Goal: Task Accomplishment & Management: Use online tool/utility

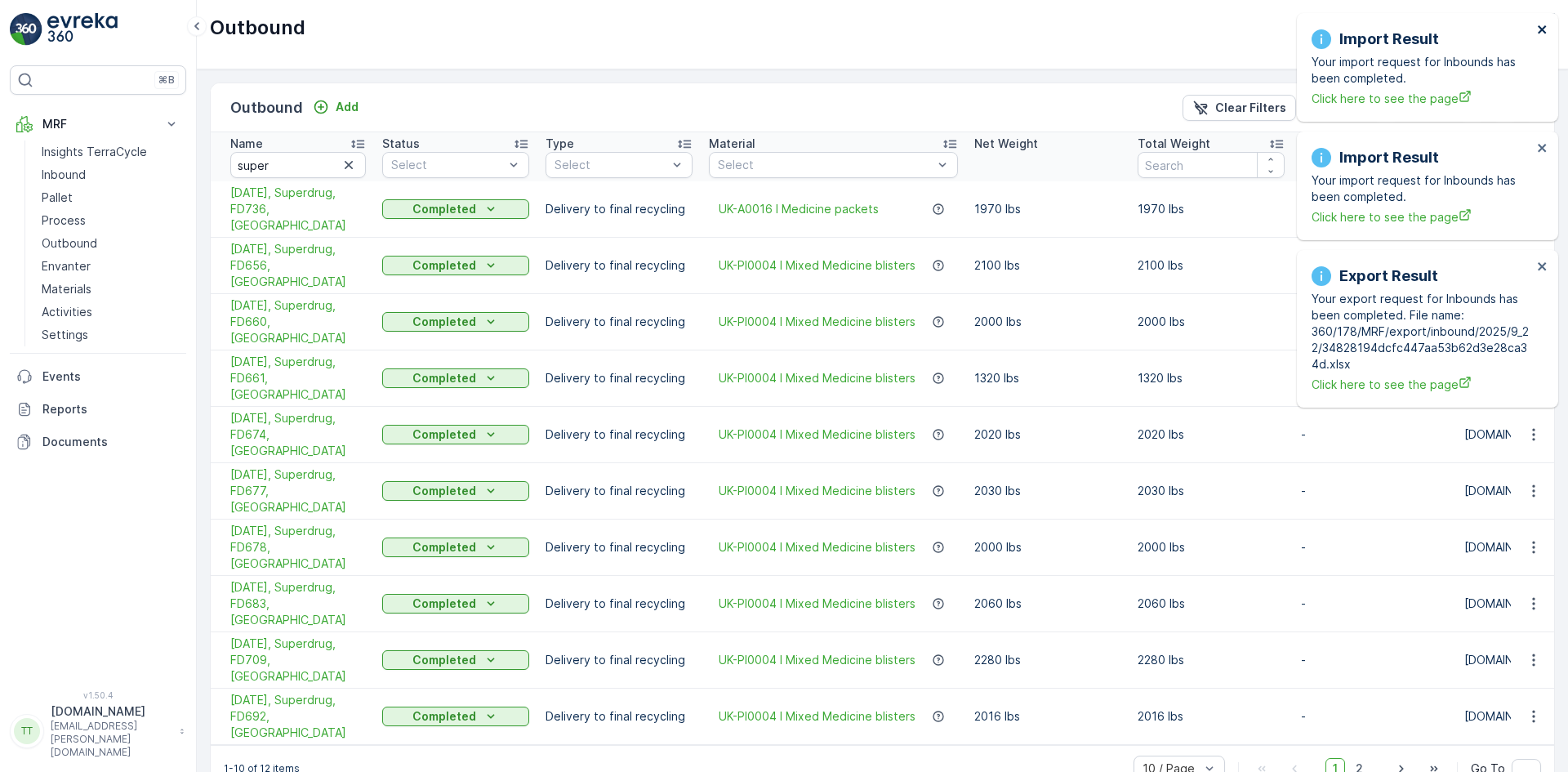
click at [1543, 30] on icon "close" at bounding box center [1542, 30] width 11 height 13
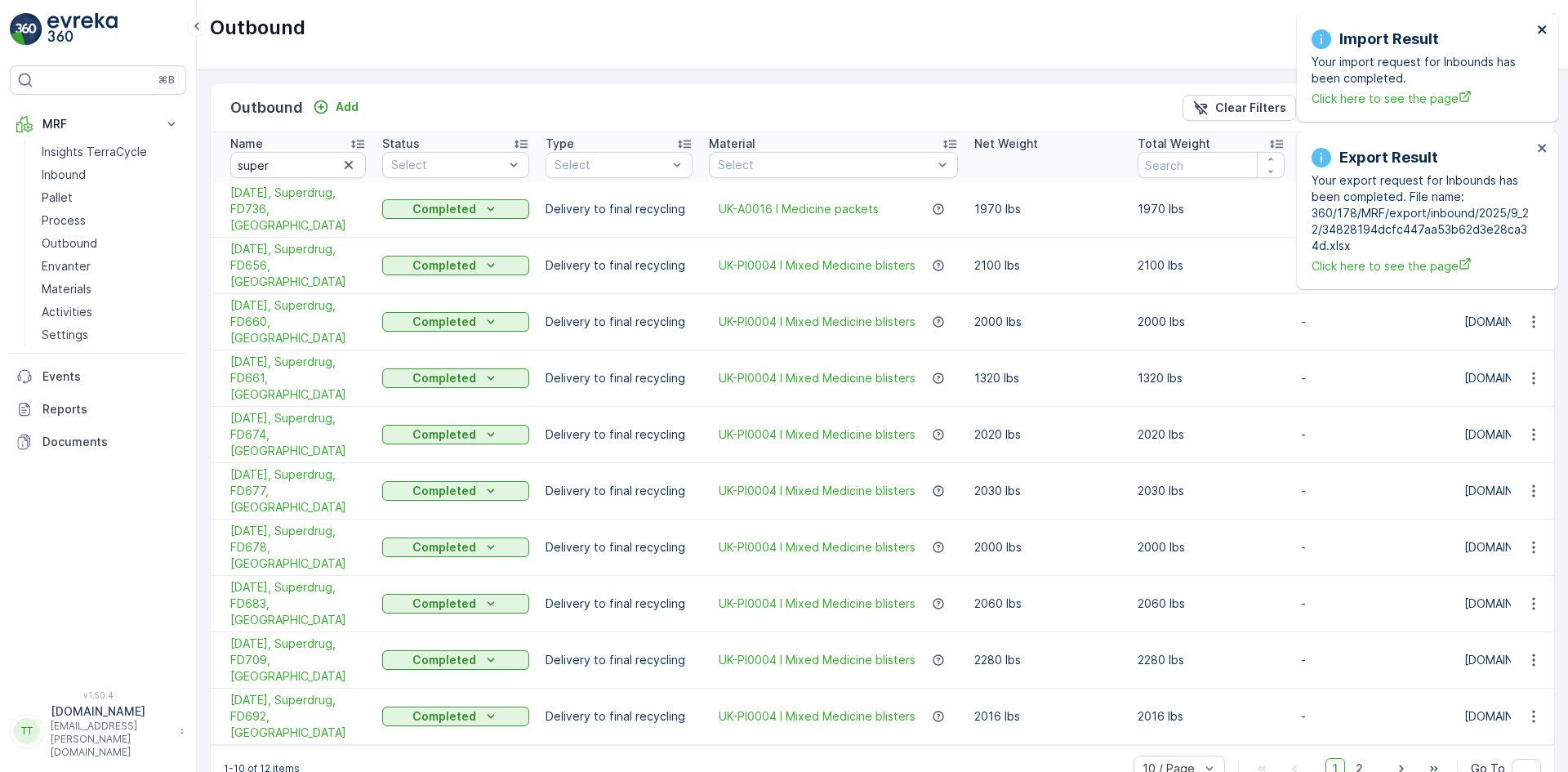
click at [1543, 30] on icon "close" at bounding box center [1542, 30] width 11 height 13
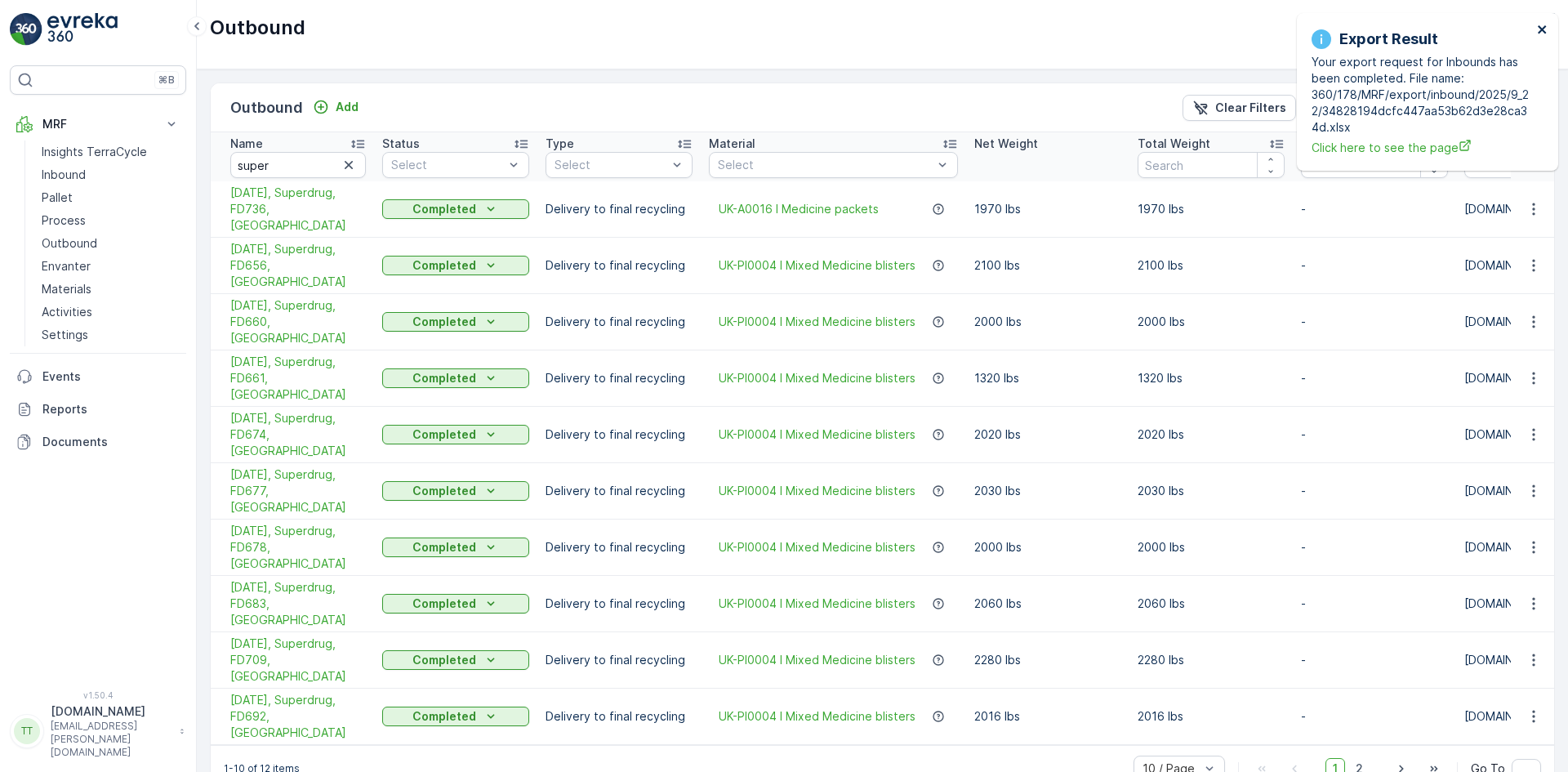
click at [1542, 30] on icon "close" at bounding box center [1541, 29] width 8 height 8
click at [348, 164] on icon "button" at bounding box center [349, 165] width 17 height 17
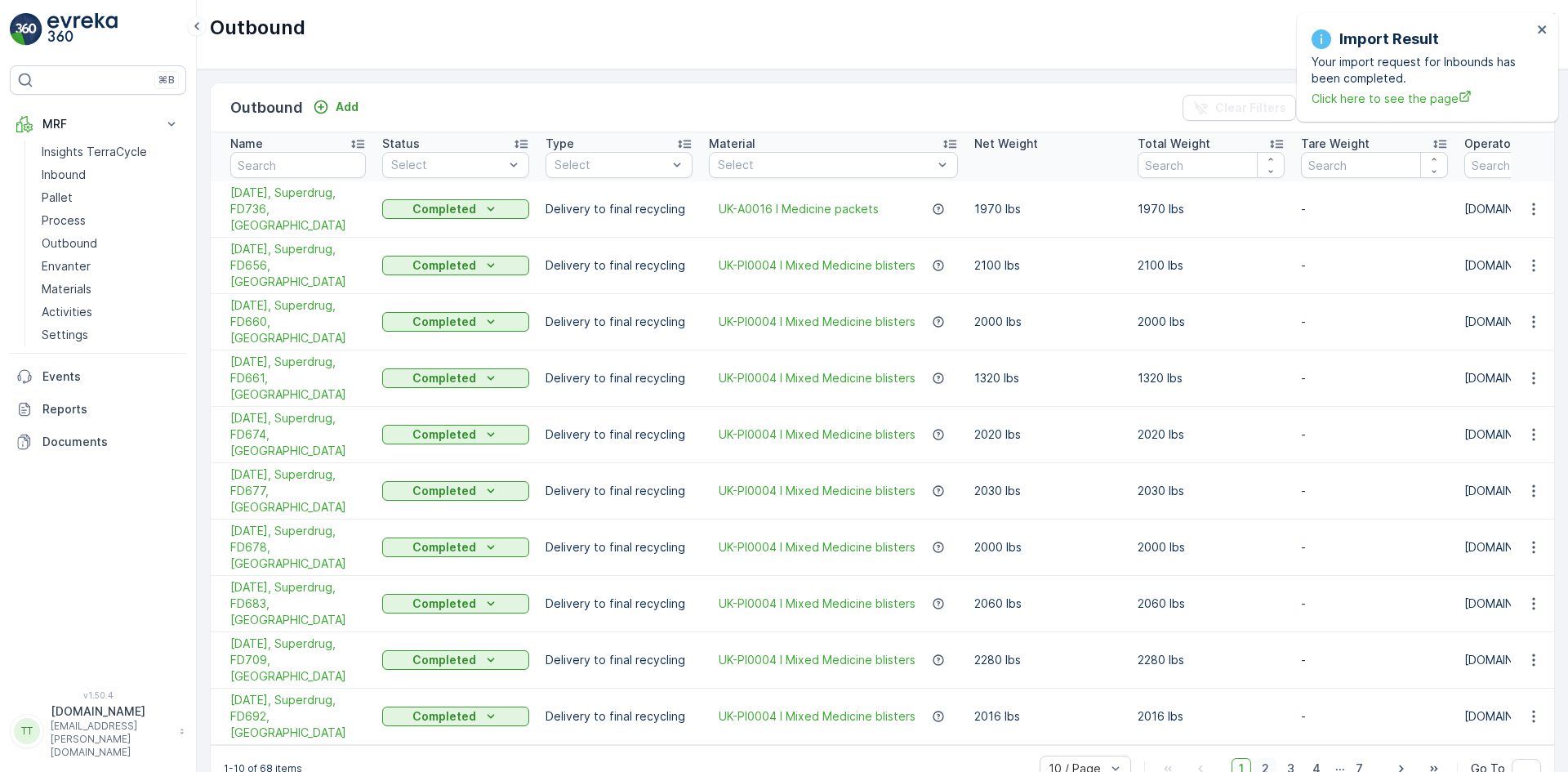
click at [1268, 758] on span "2" at bounding box center [1265, 768] width 22 height 21
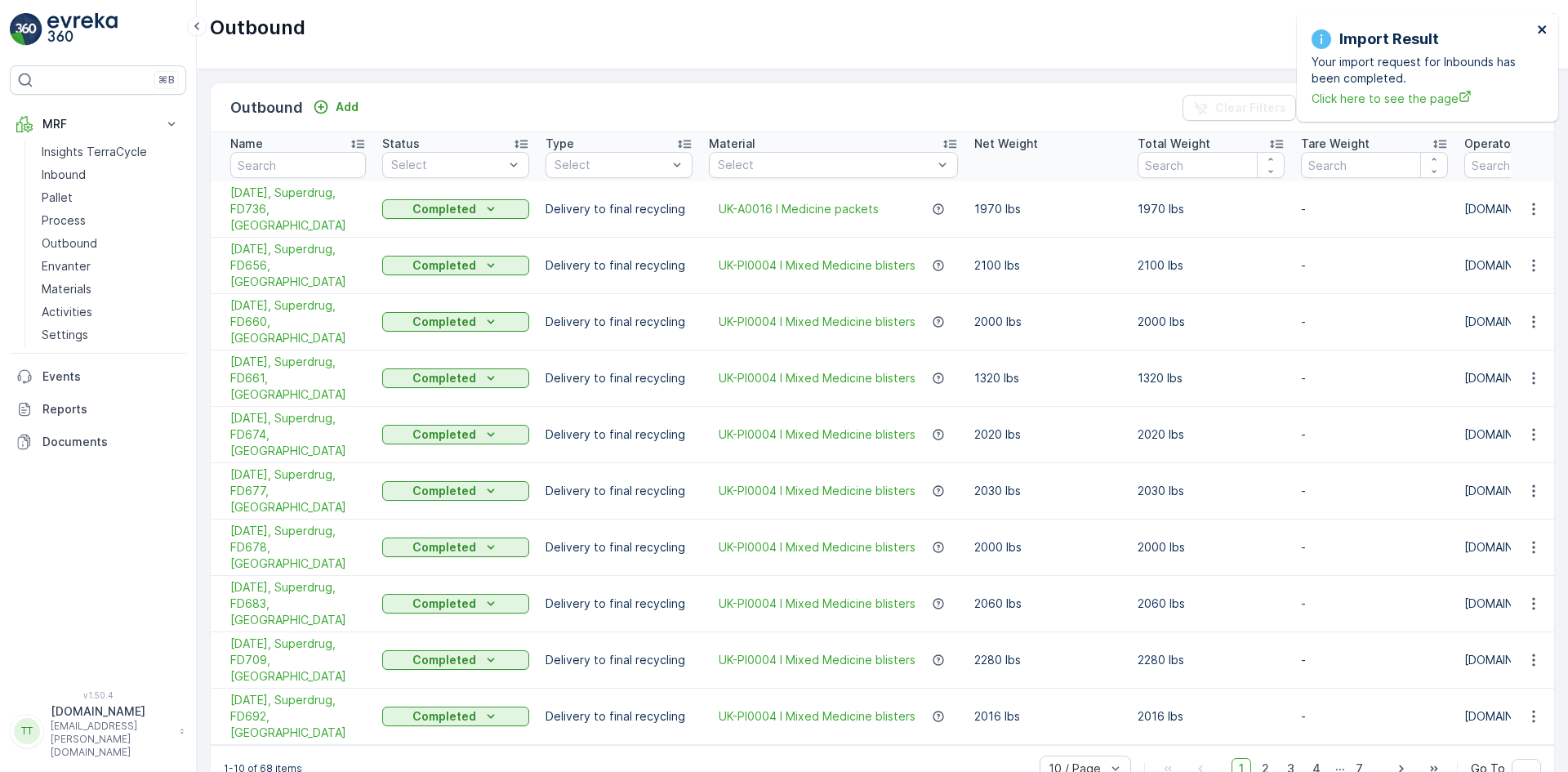
click at [1542, 24] on icon "close" at bounding box center [1542, 30] width 11 height 13
click at [271, 201] on span "28.08.2025, Superdrug, FD736, UK" at bounding box center [298, 209] width 136 height 49
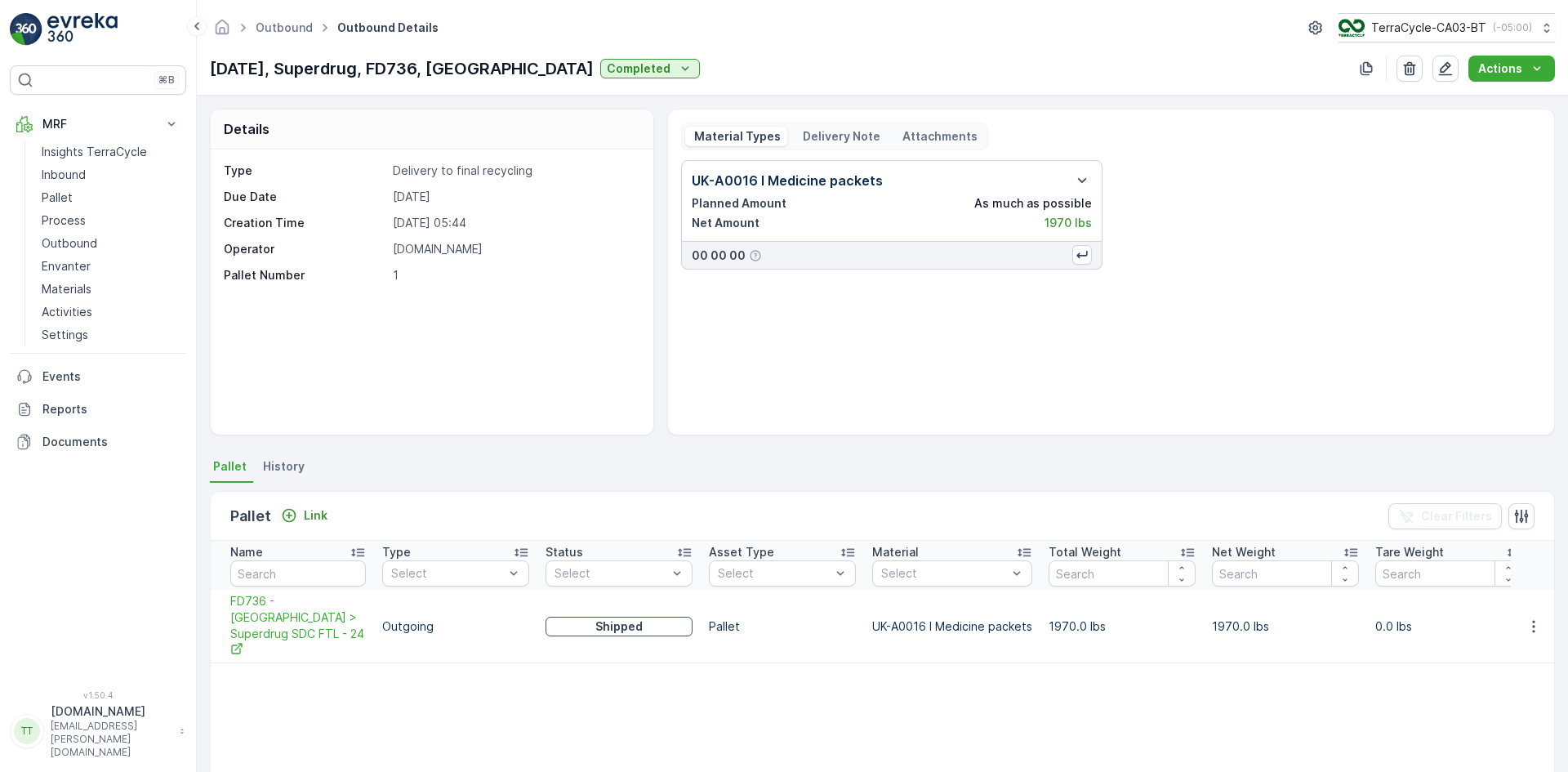
scroll to position [71, 0]
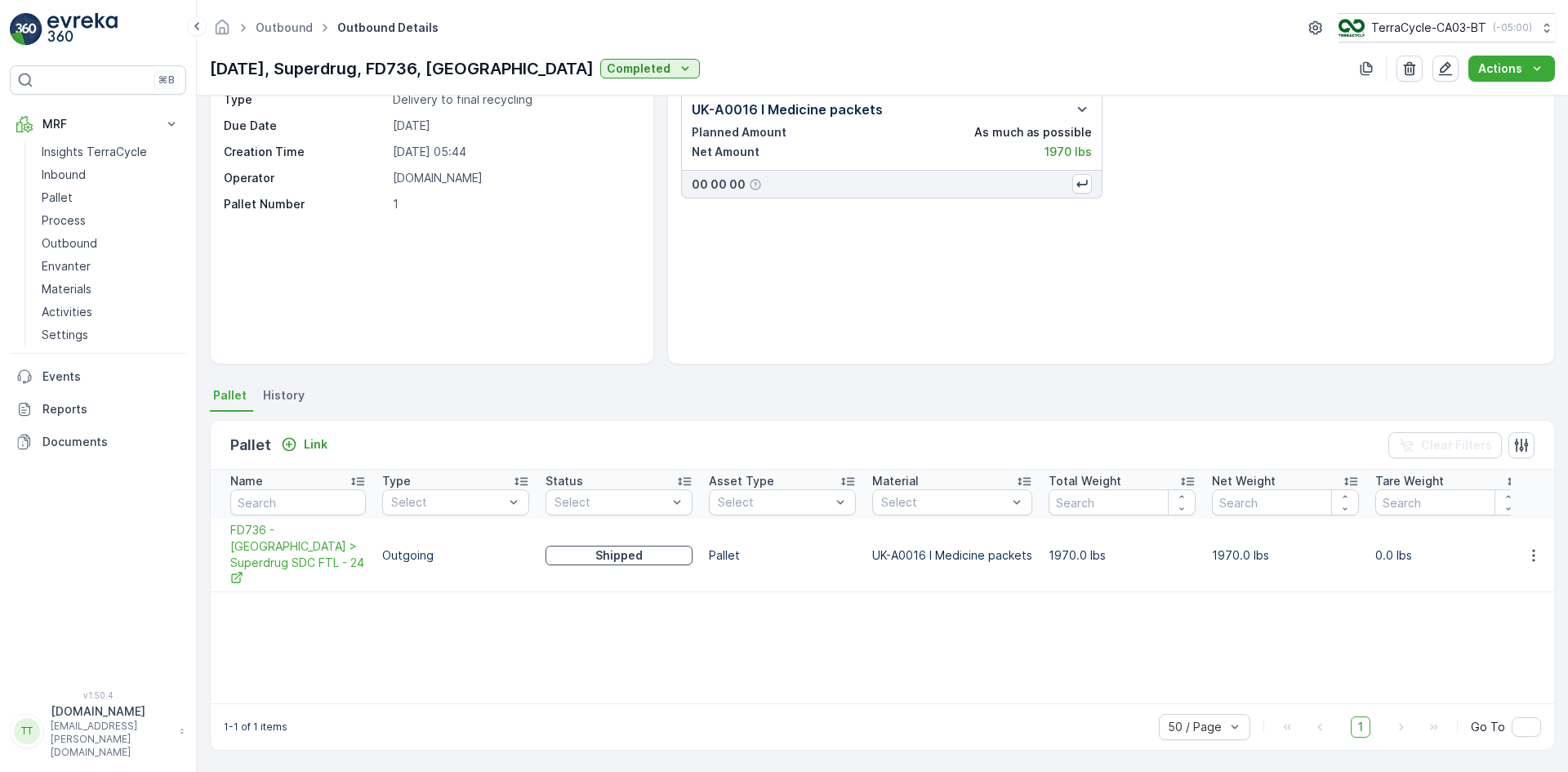
click at [341, 67] on p "28.08.2025, Superdrug, FD736, UK" at bounding box center [401, 68] width 383 height 25
drag, startPoint x: 213, startPoint y: 68, endPoint x: 397, endPoint y: 68, distance: 184.0
click at [397, 68] on p "28.08.2025, Superdrug, FD736, UK" at bounding box center [401, 68] width 383 height 25
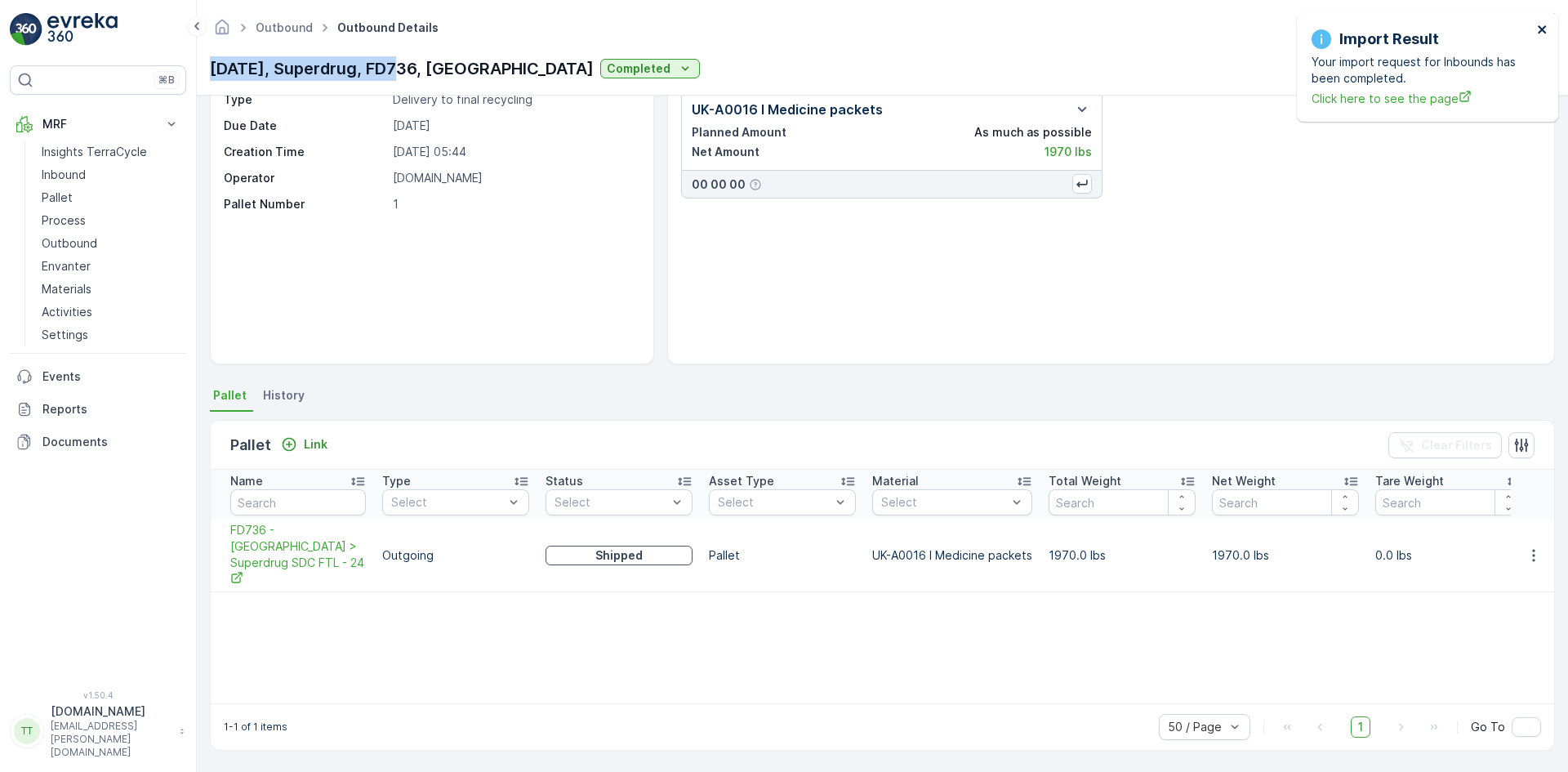
click at [1541, 25] on icon "close" at bounding box center [1542, 30] width 11 height 13
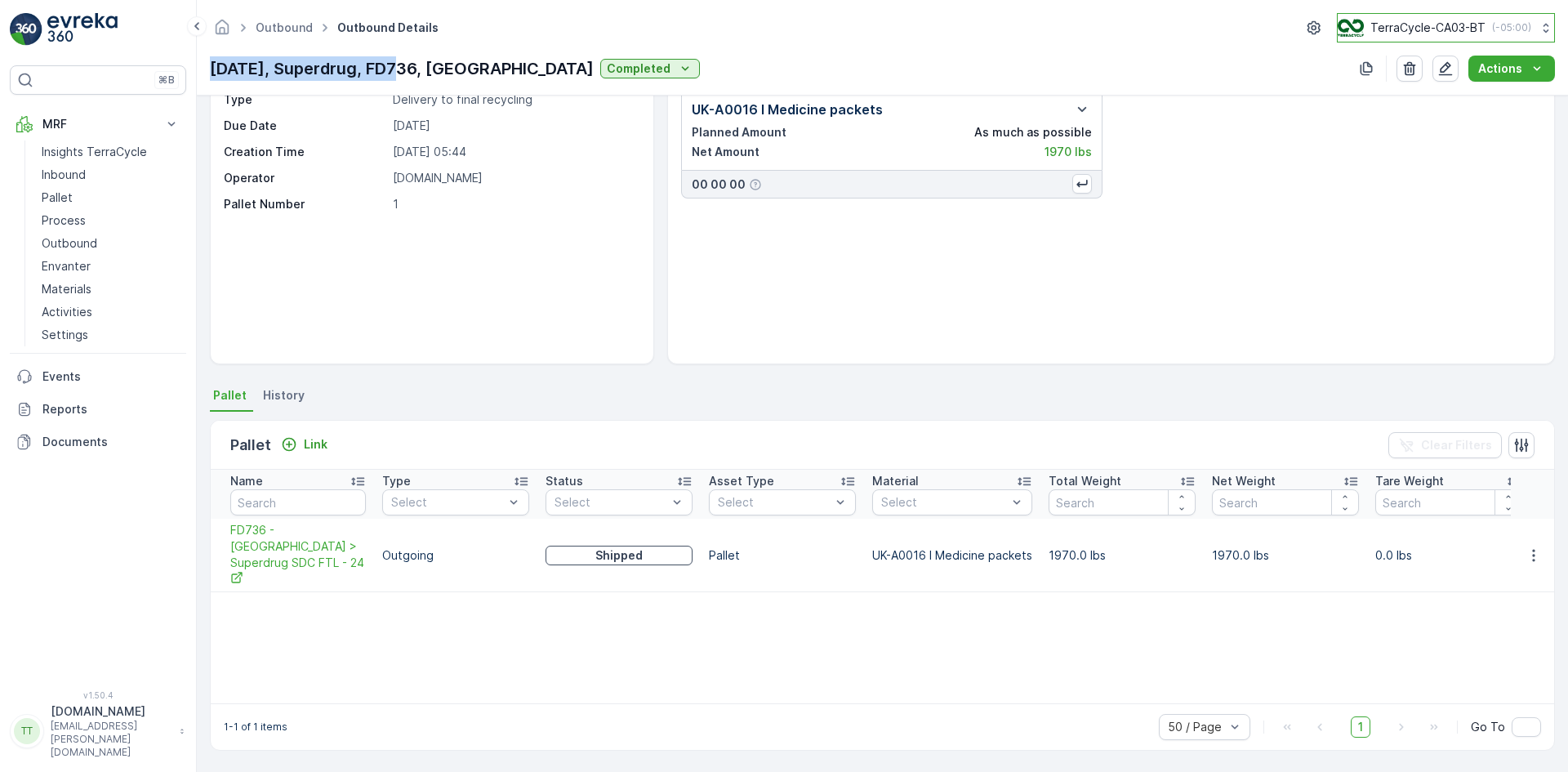
click at [1434, 30] on p "TerraCycle-CA03-BT" at bounding box center [1428, 28] width 115 height 17
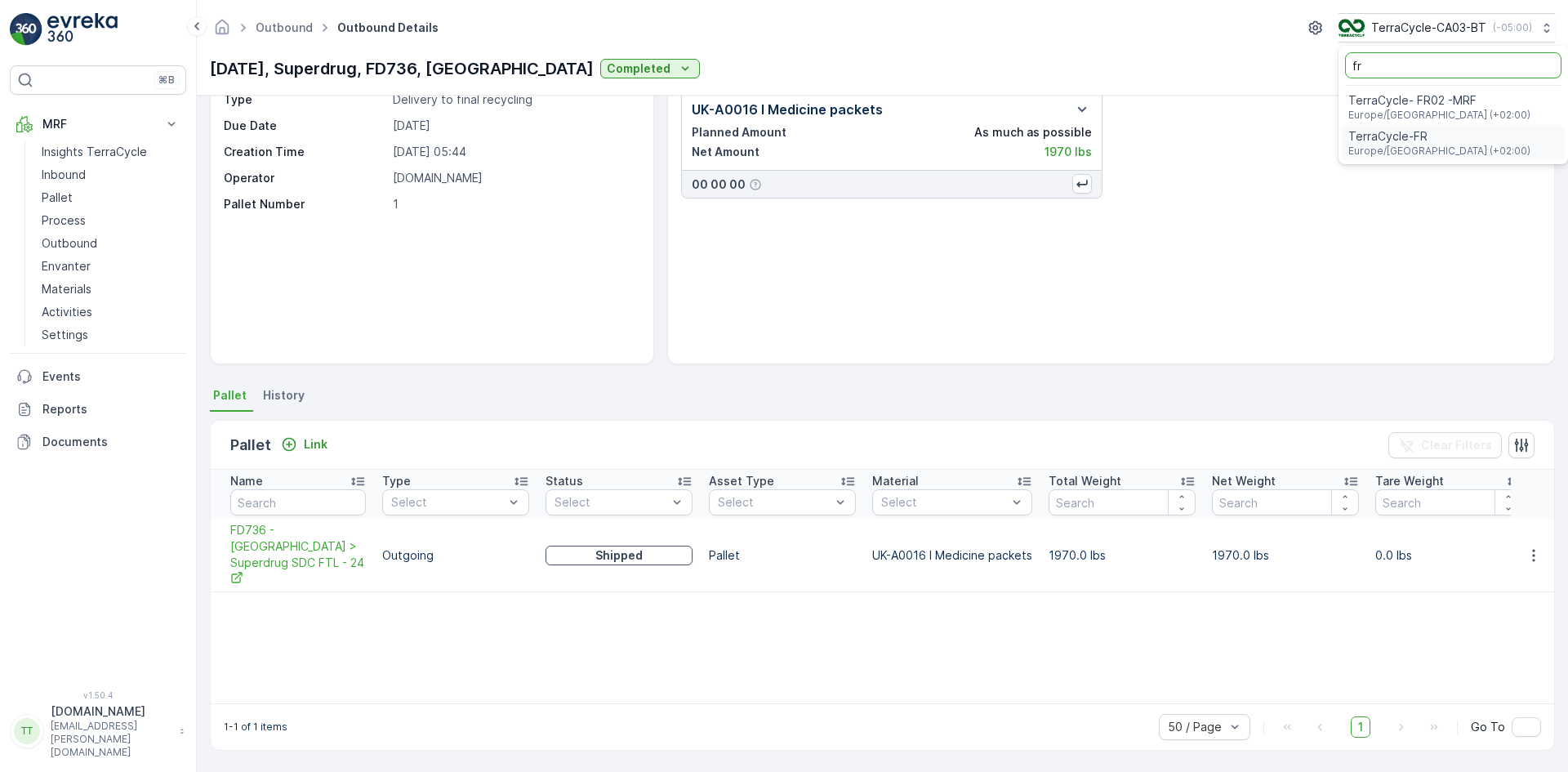
type input "fr"
click at [1390, 99] on span "TerraCycle- FR02 -MRF" at bounding box center [1439, 101] width 182 height 17
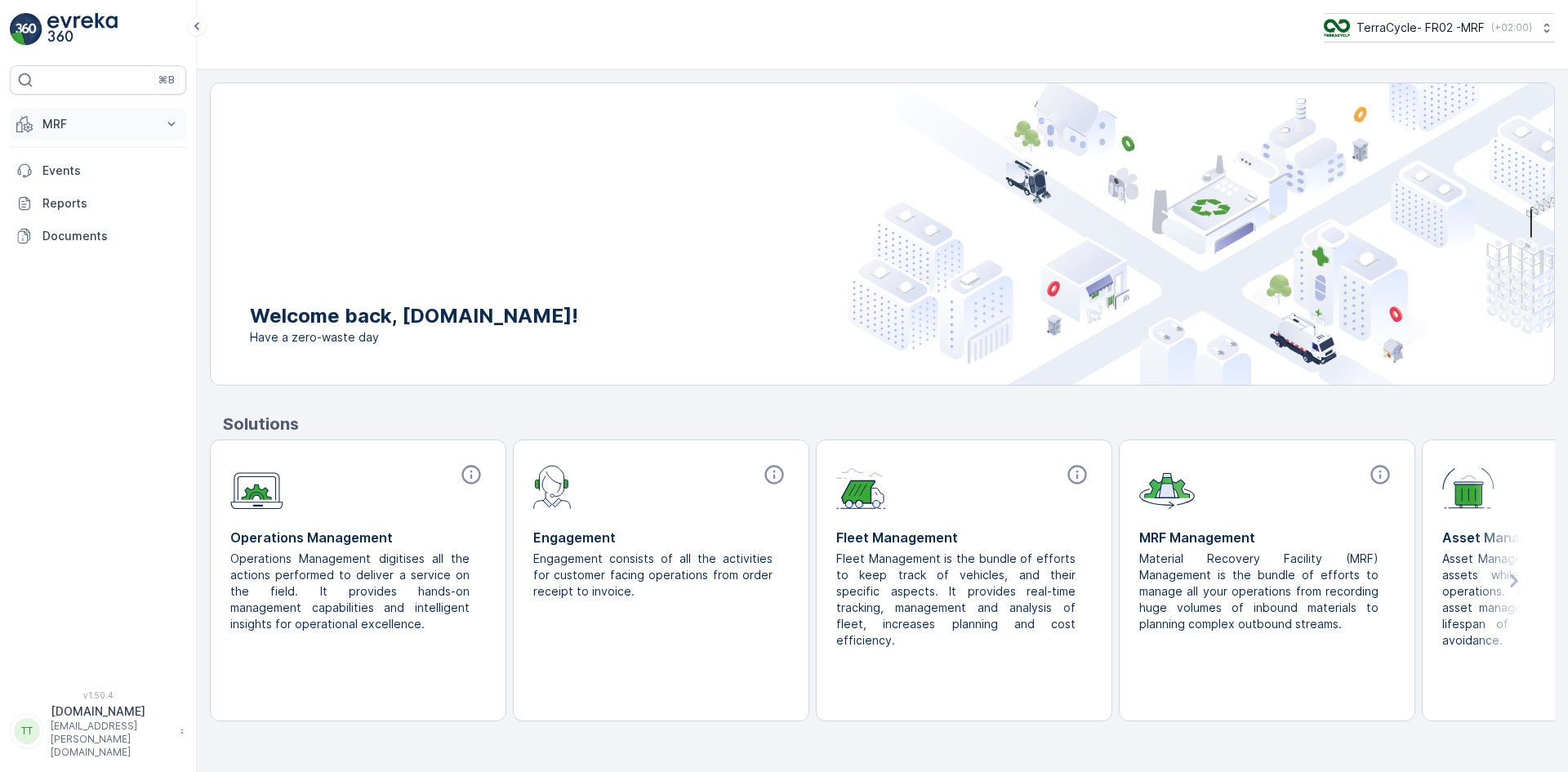
click at [82, 122] on p "MRF" at bounding box center [98, 124] width 111 height 17
click at [91, 235] on link "Expédition" at bounding box center [110, 243] width 151 height 23
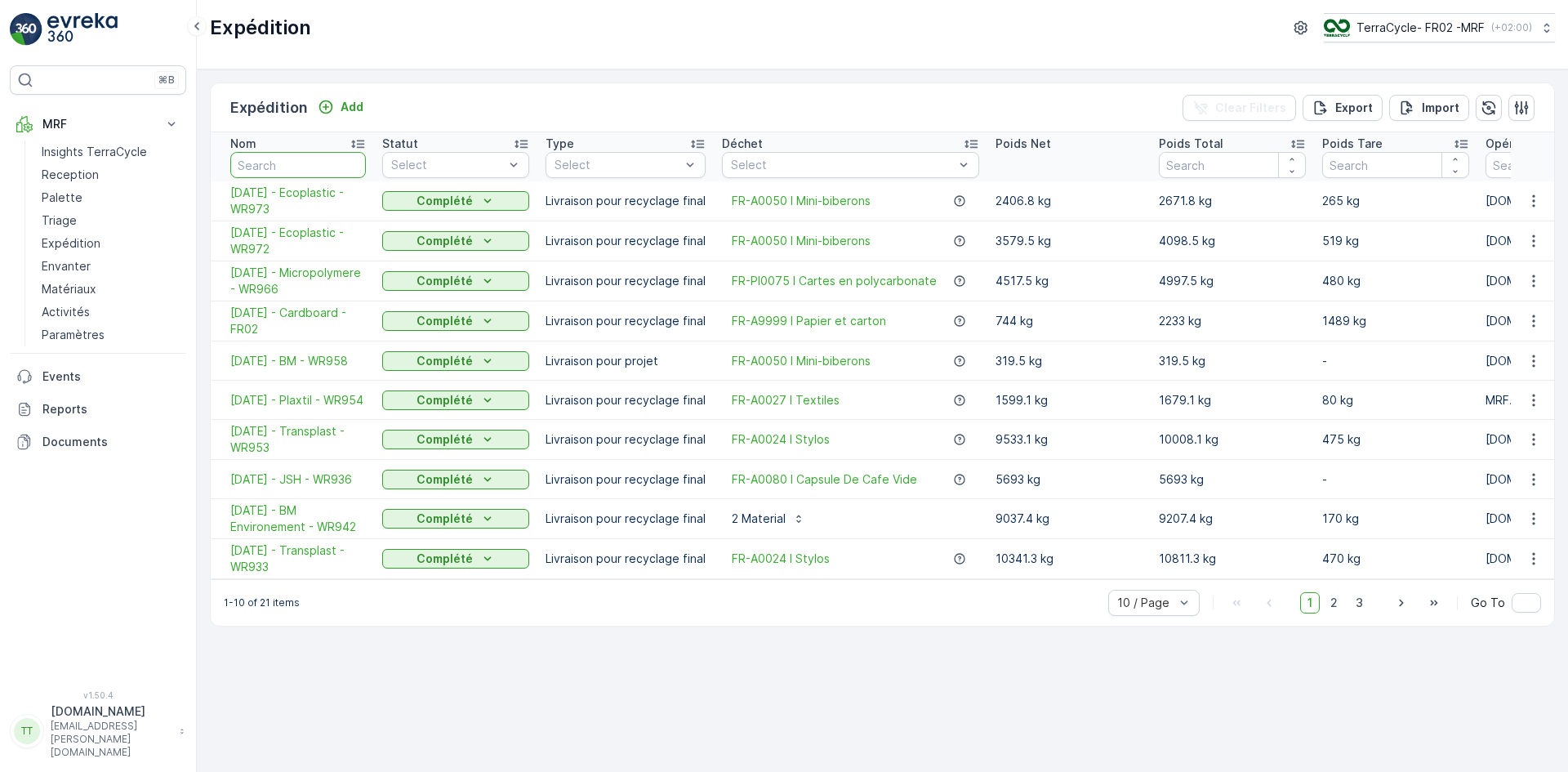
click at [301, 164] on input "text" at bounding box center [298, 165] width 136 height 26
type input "888"
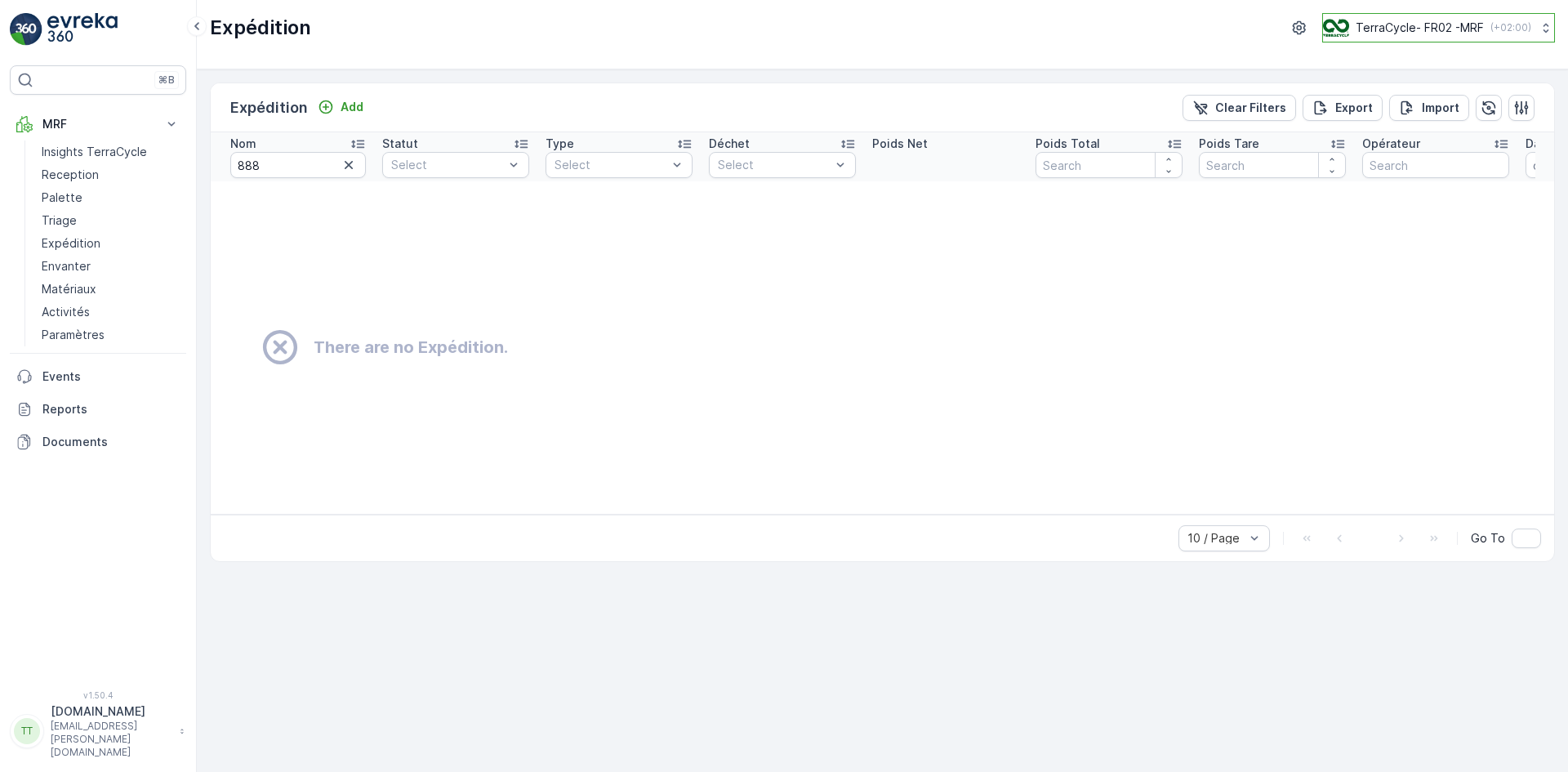
click at [1423, 24] on p "TerraCycle- FR02 -MRF" at bounding box center [1419, 28] width 128 height 17
type input "fr"
click at [1404, 132] on span "TerraCycle-FR" at bounding box center [1424, 137] width 182 height 17
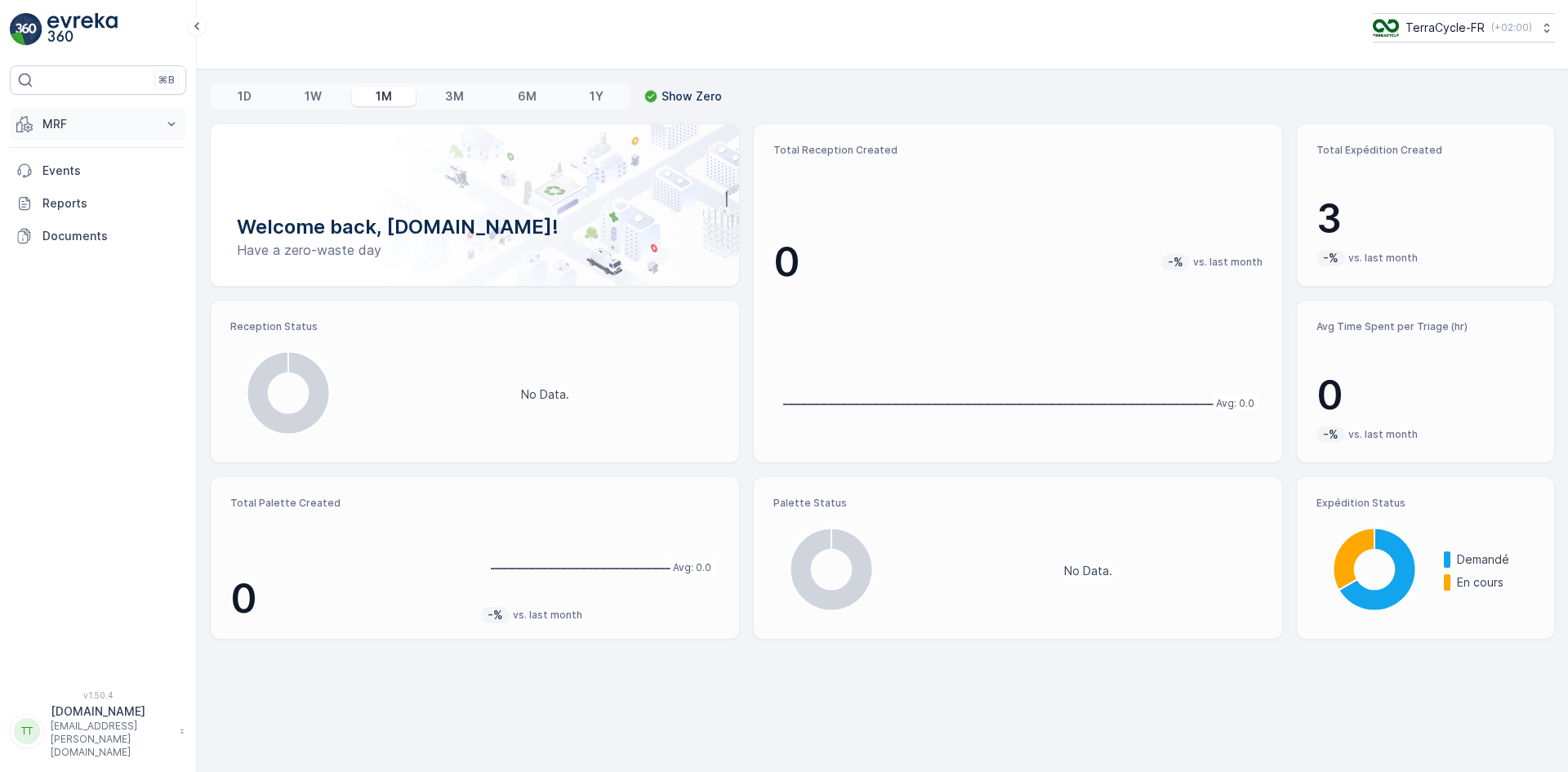
click at [98, 128] on p "MRF" at bounding box center [98, 124] width 111 height 17
click at [86, 242] on p "Expédition" at bounding box center [71, 244] width 59 height 17
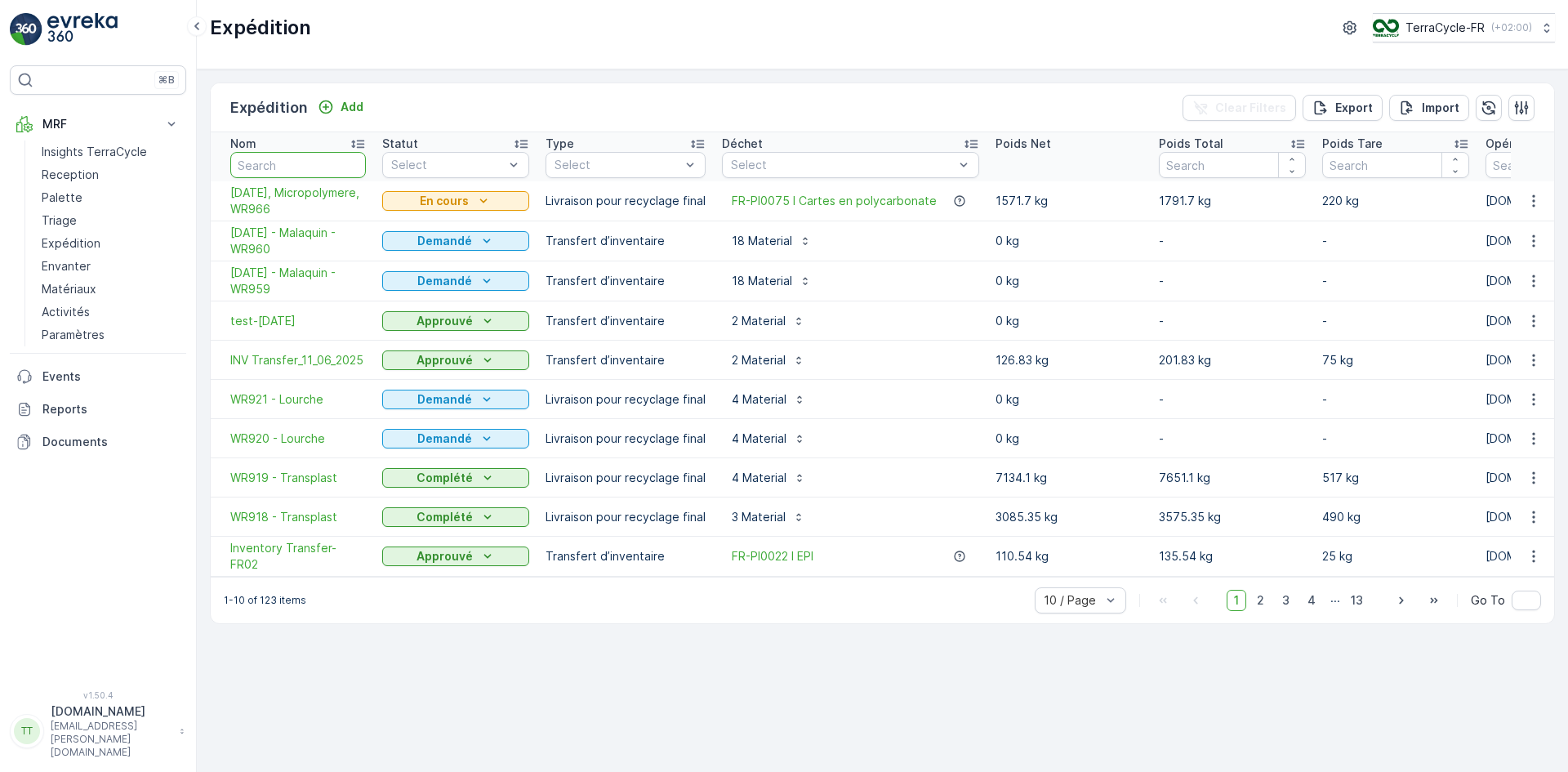
click at [287, 157] on input "text" at bounding box center [298, 165] width 136 height 26
click at [287, 165] on input "text" at bounding box center [298, 165] width 136 height 26
type input "888"
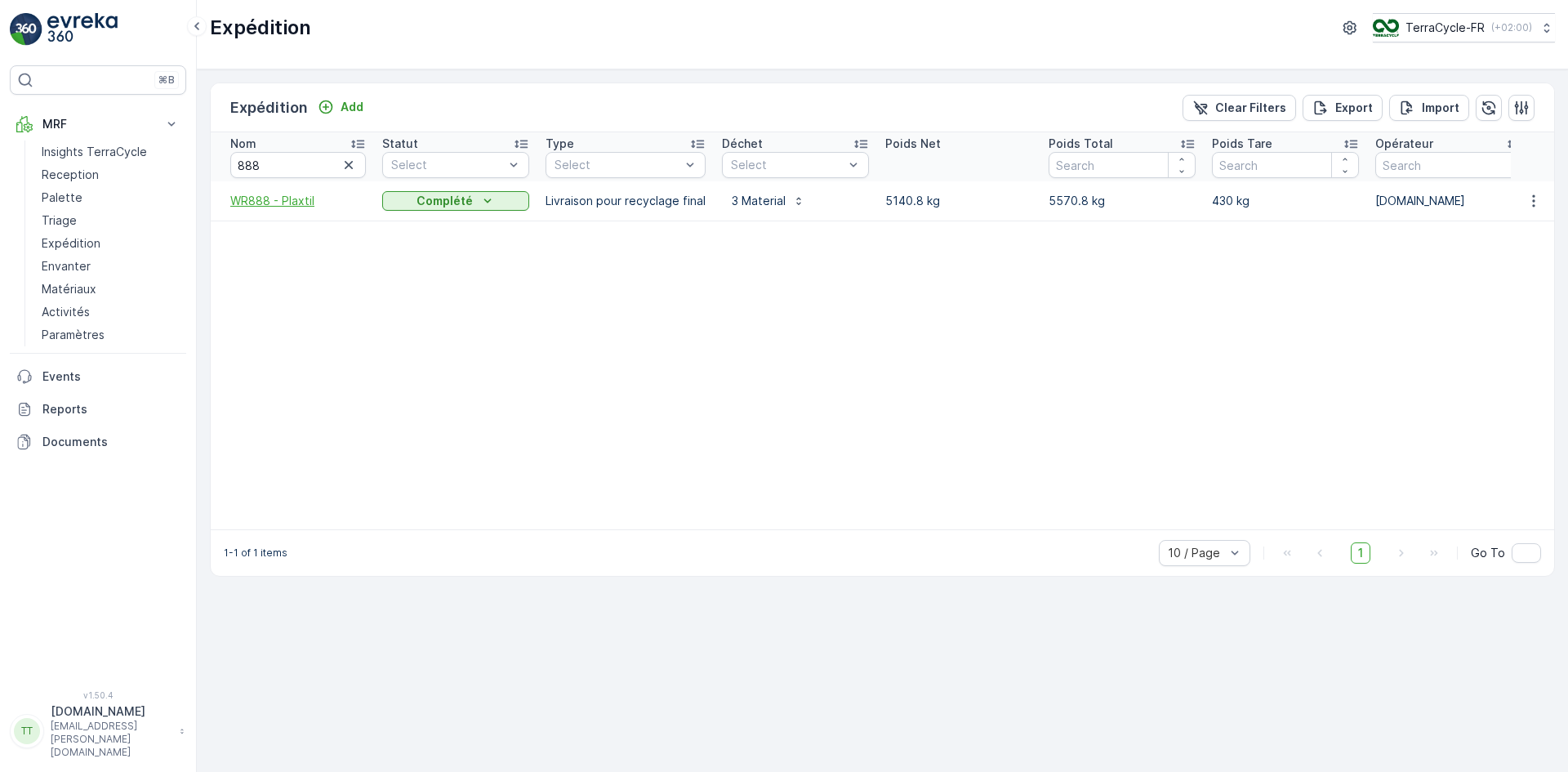
click at [273, 202] on span "WR888 - Plaxtil" at bounding box center [298, 202] width 136 height 17
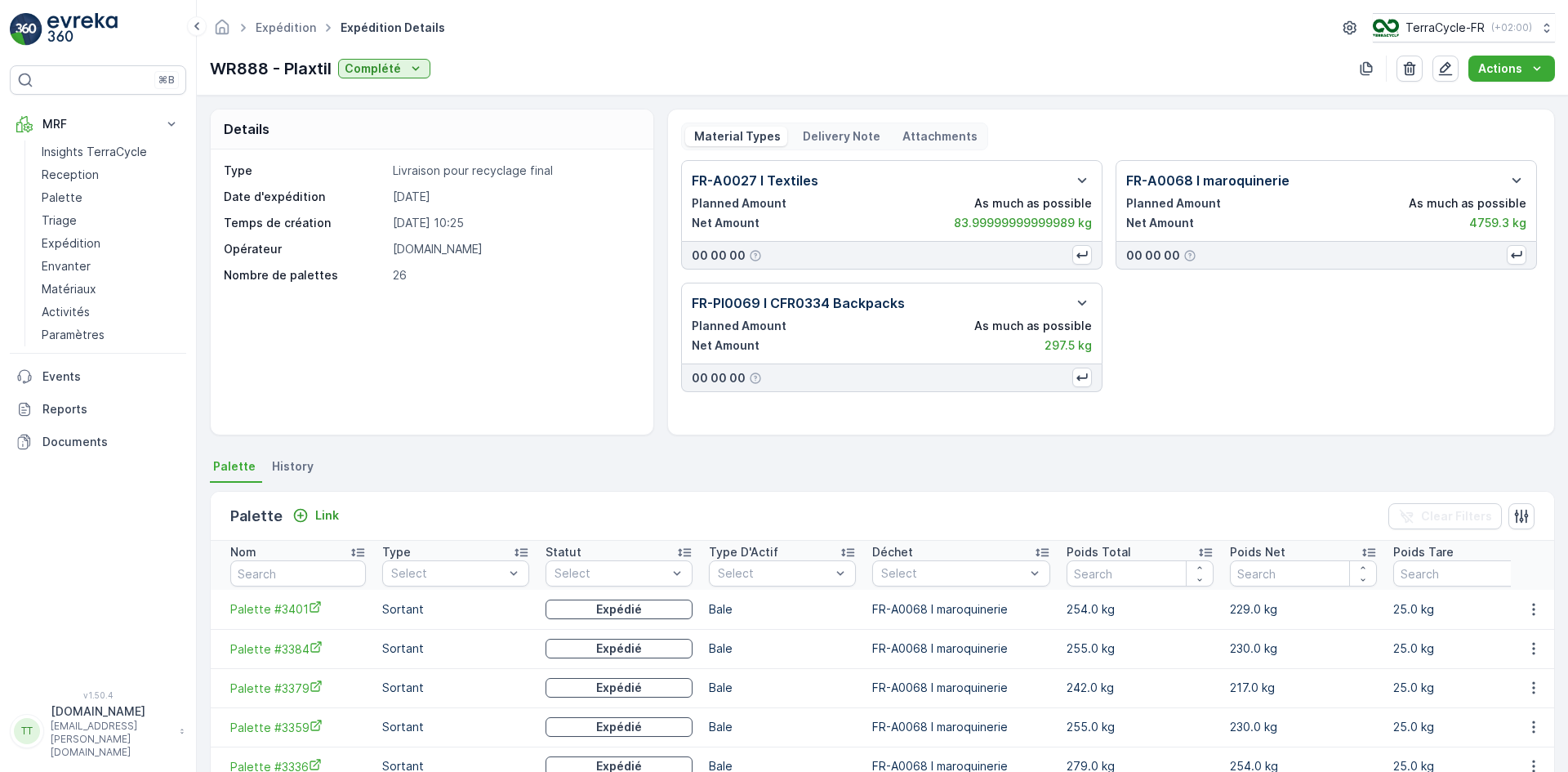
click at [833, 133] on p "Delivery Note" at bounding box center [840, 137] width 80 height 17
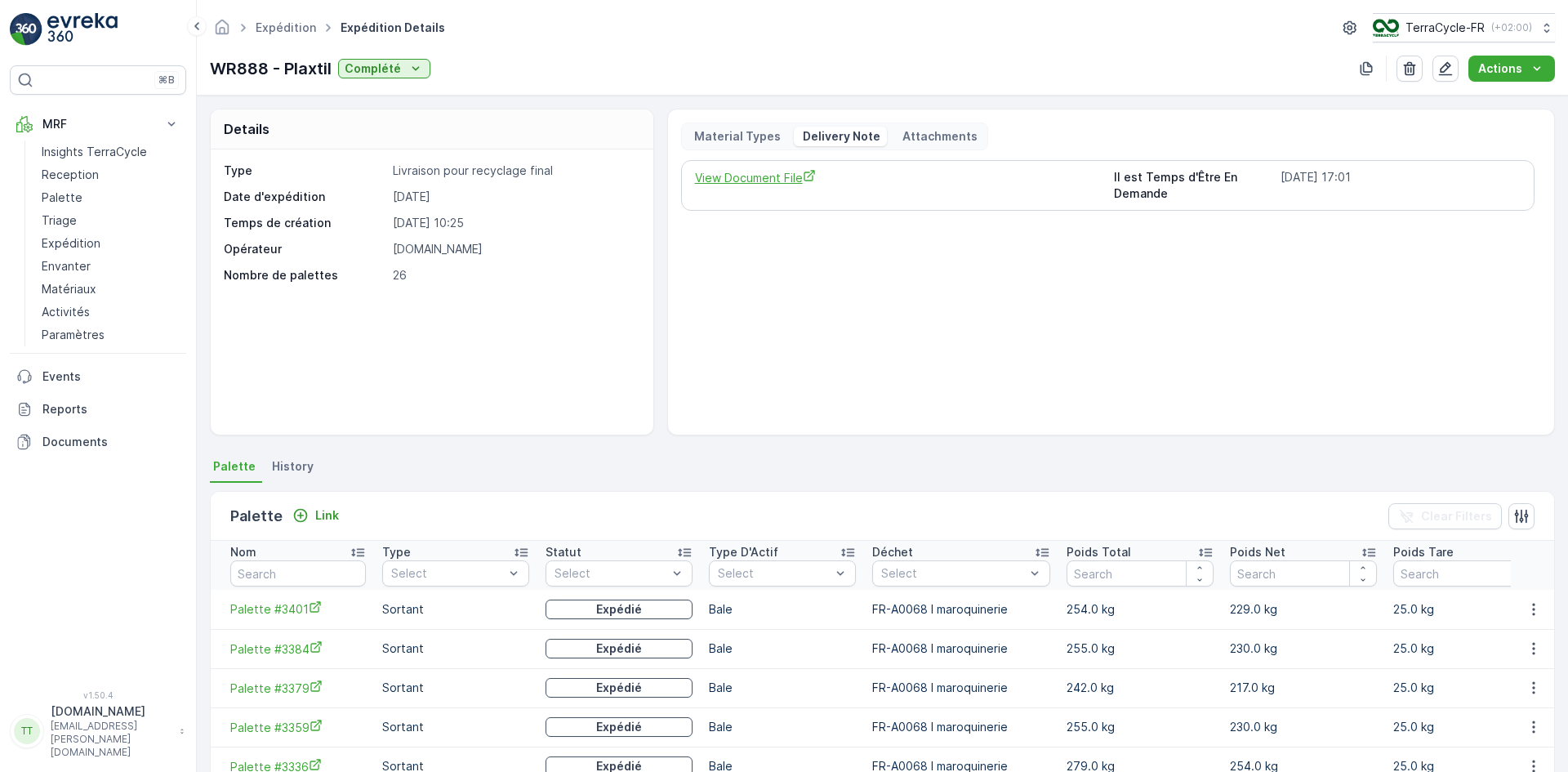
click at [785, 174] on span "View Document File" at bounding box center [898, 178] width 407 height 18
click at [1518, 72] on p "Actions" at bounding box center [1501, 68] width 44 height 17
click at [1495, 93] on span "Create Delivery Note" at bounding box center [1503, 100] width 117 height 17
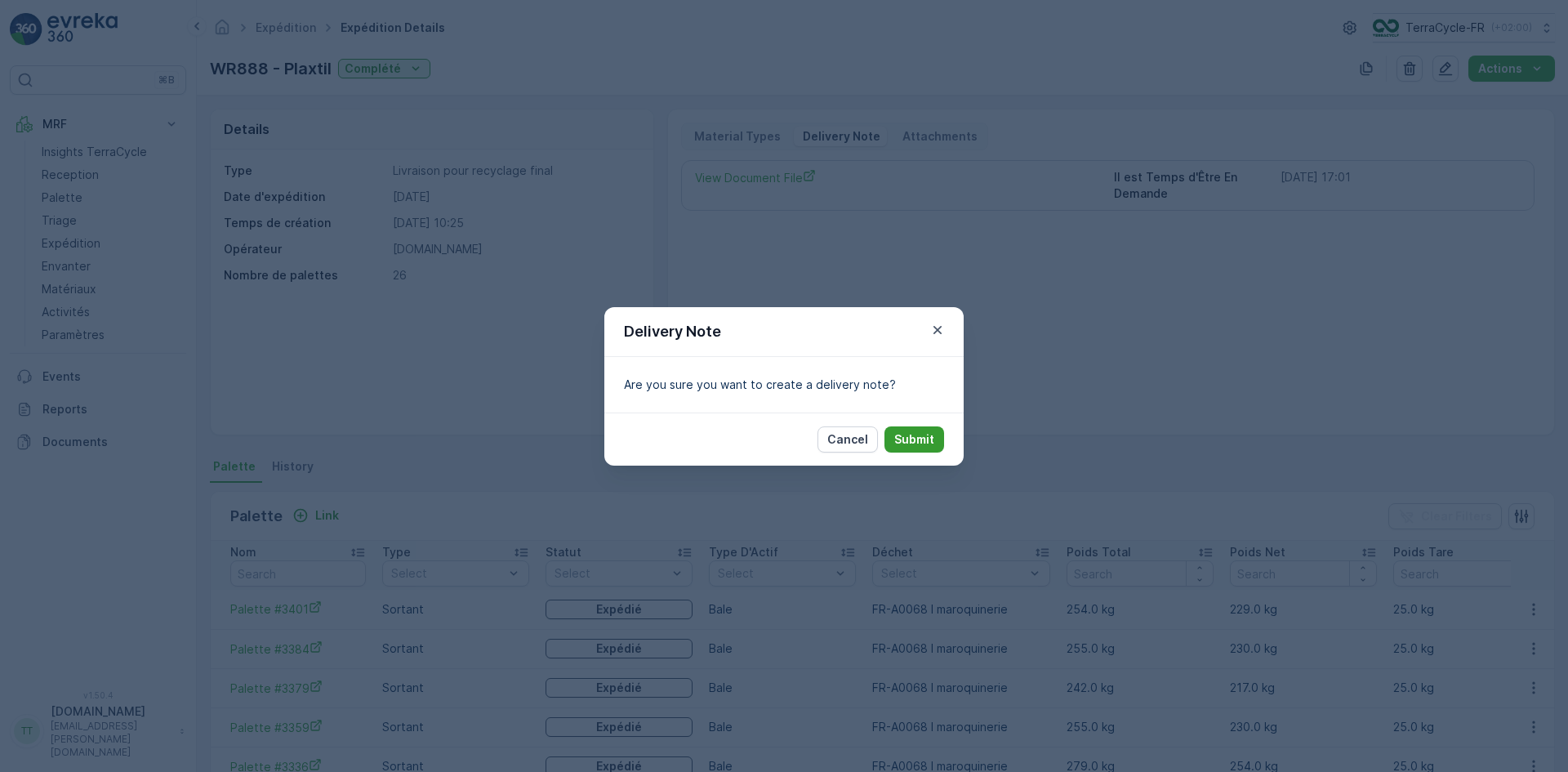
click at [917, 446] on p "Submit" at bounding box center [914, 440] width 40 height 17
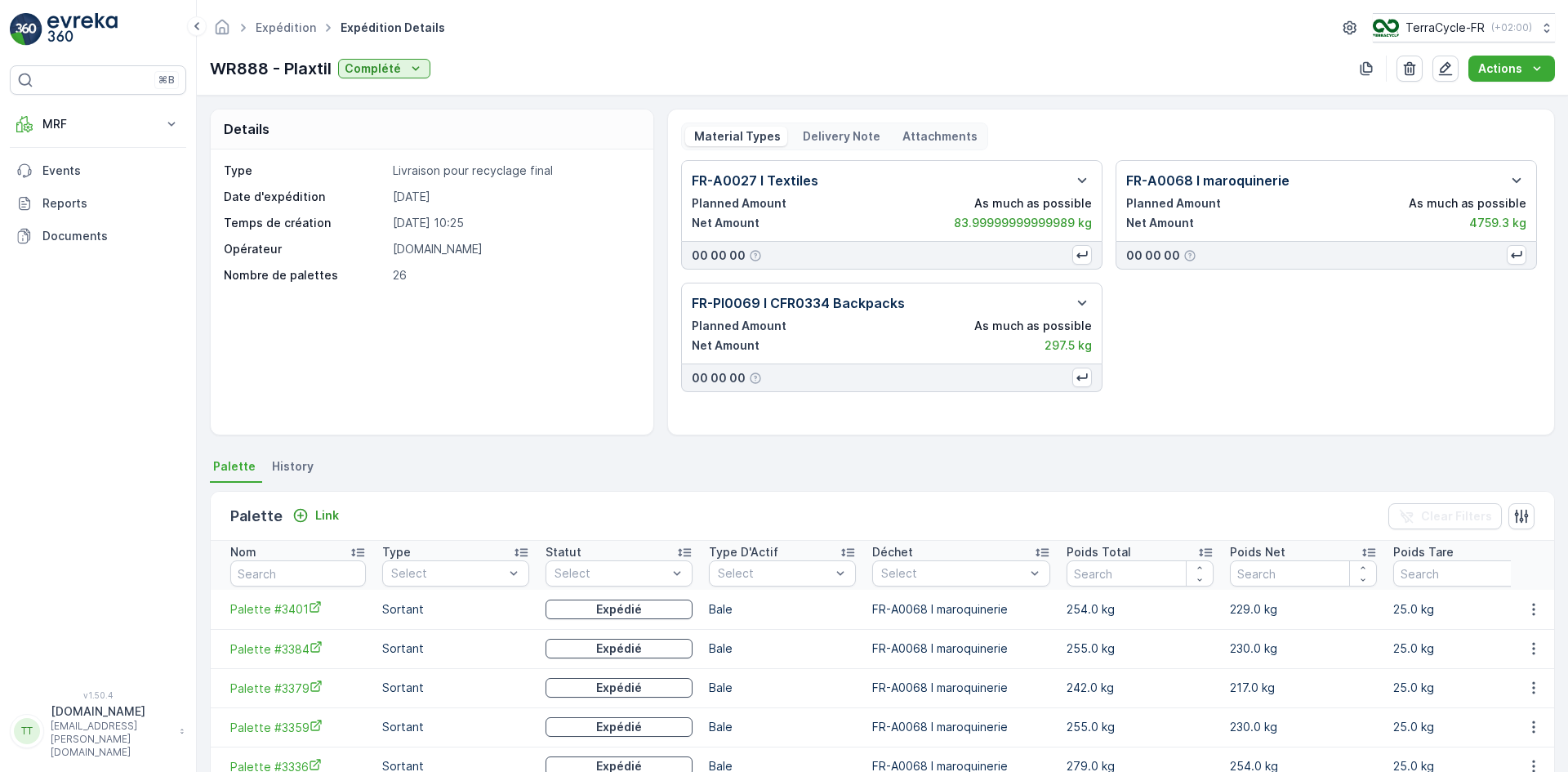
click at [834, 136] on p "Delivery Note" at bounding box center [840, 137] width 80 height 17
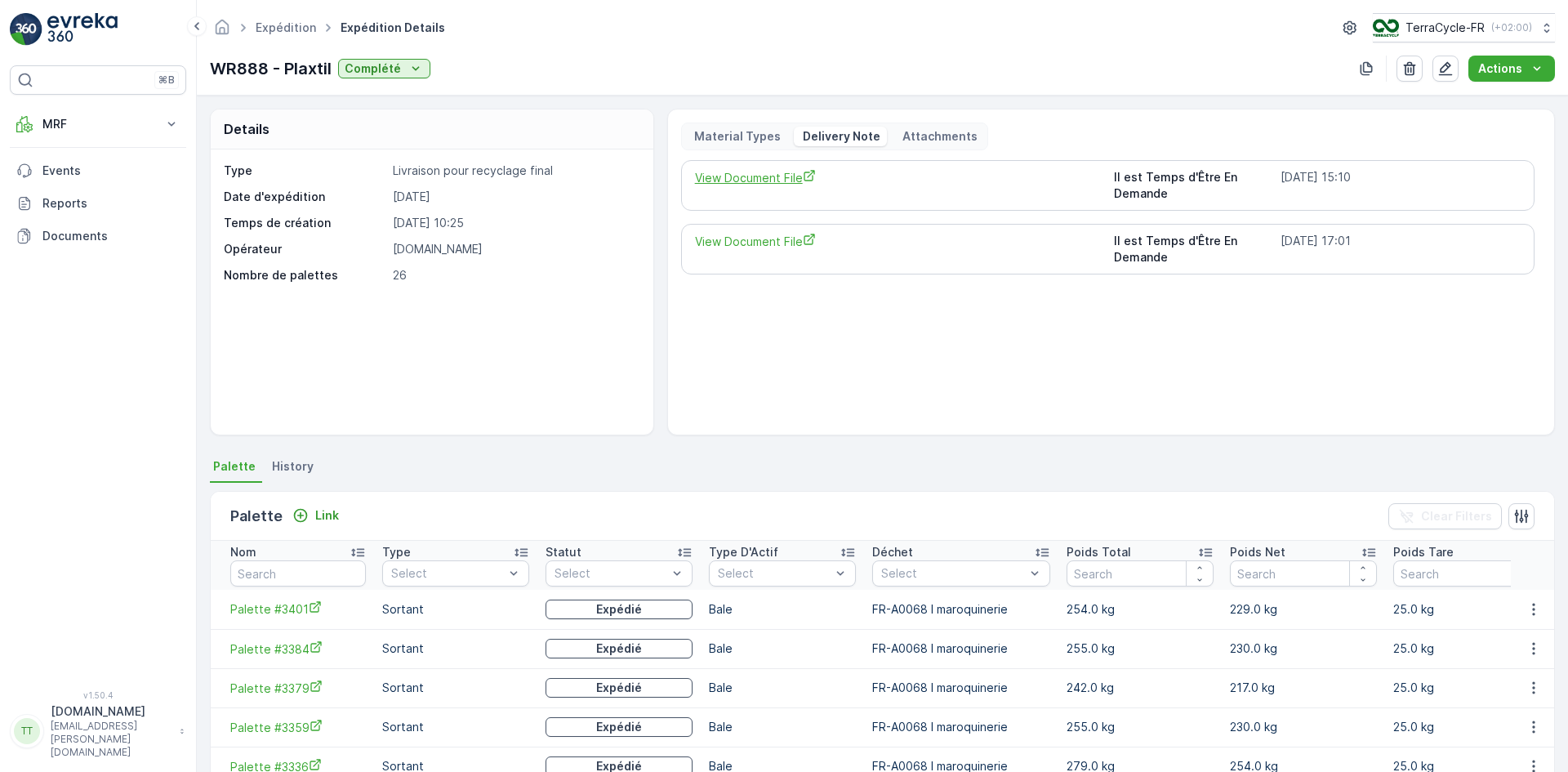
click at [753, 183] on span "View Document File" at bounding box center [898, 178] width 407 height 18
